Goal: Information Seeking & Learning: Learn about a topic

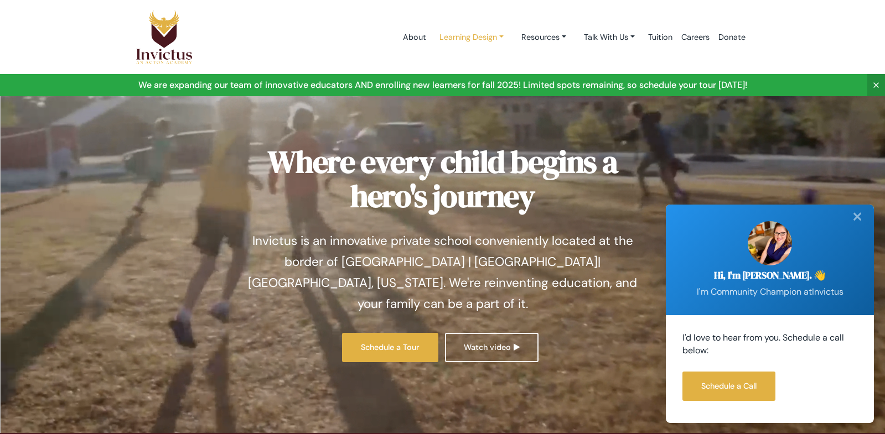
click at [473, 38] on link "Learning Design" at bounding box center [472, 37] width 82 height 20
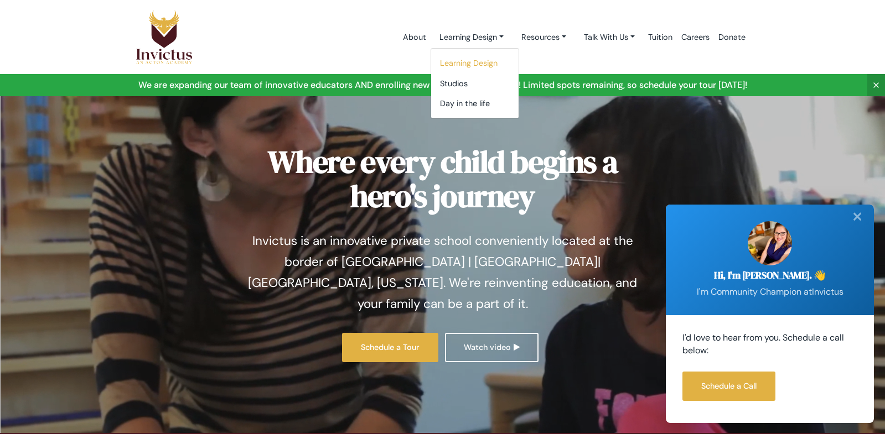
click at [474, 65] on link "Learning Design" at bounding box center [474, 63] width 87 height 20
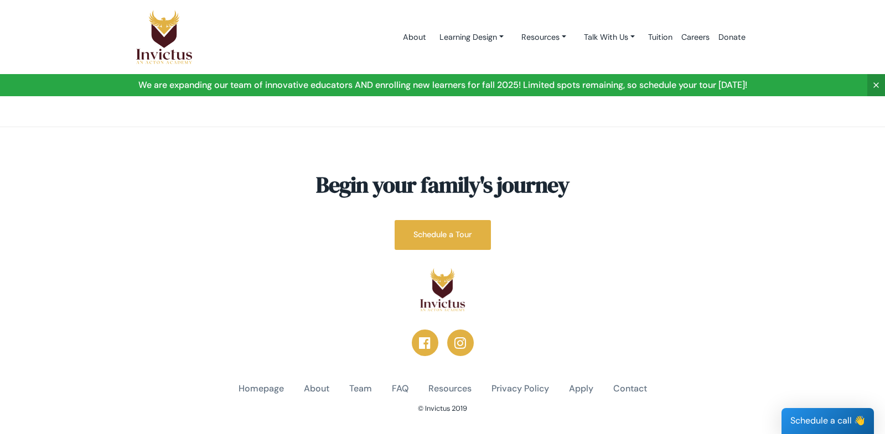
scroll to position [2084, 0]
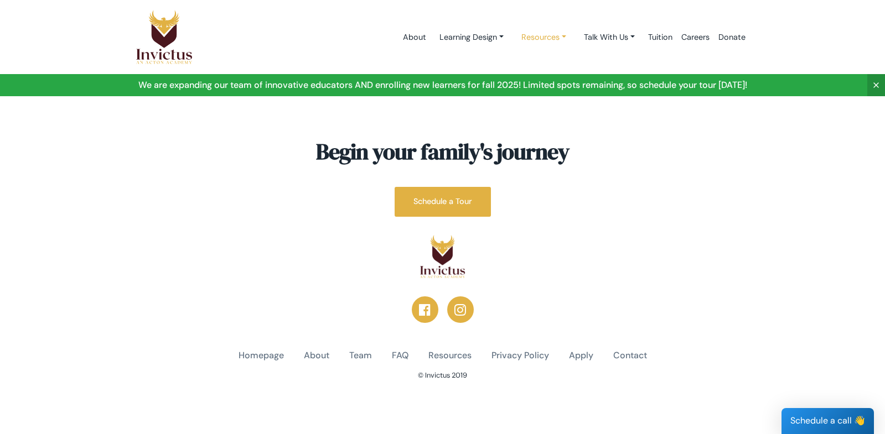
click at [512, 39] on link "Resources" at bounding box center [472, 37] width 82 height 20
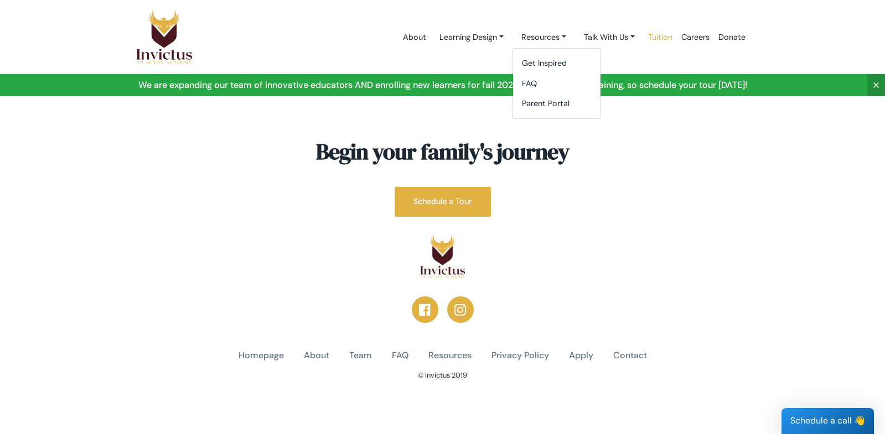
click at [652, 35] on link "Tuition" at bounding box center [660, 37] width 33 height 47
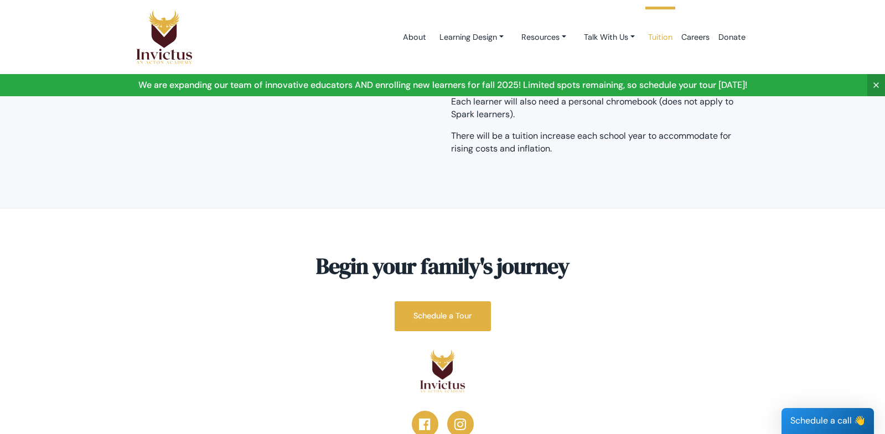
scroll to position [269, 0]
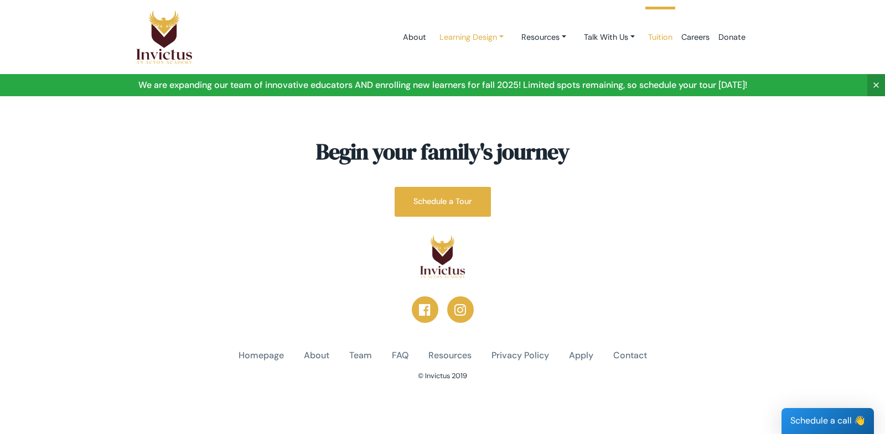
click at [474, 35] on link "Learning Design" at bounding box center [472, 37] width 82 height 20
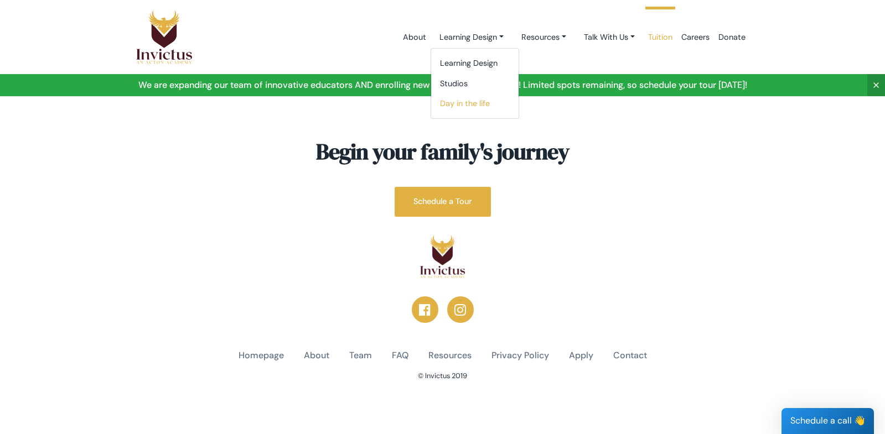
click at [456, 98] on link "Day in the life" at bounding box center [474, 104] width 87 height 20
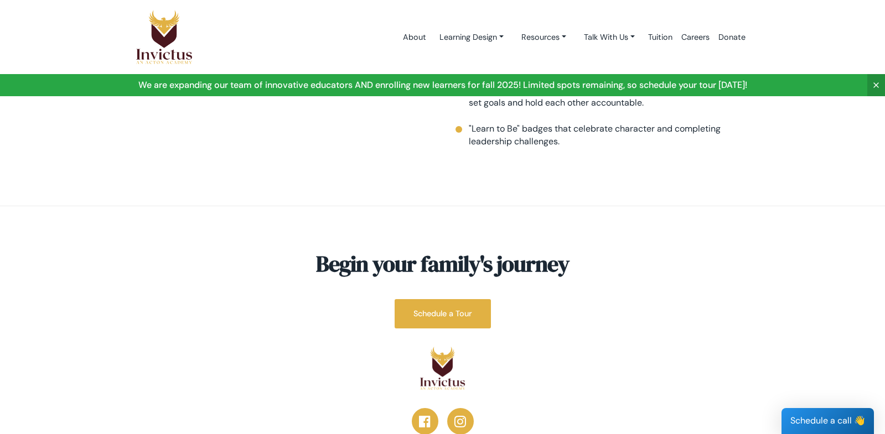
scroll to position [1402, 0]
